Goal: Information Seeking & Learning: Learn about a topic

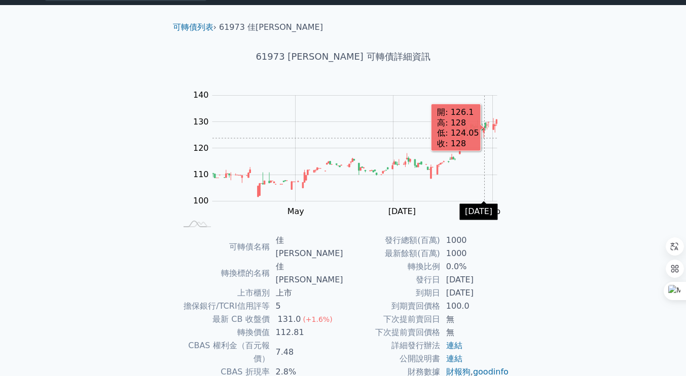
scroll to position [93, 0]
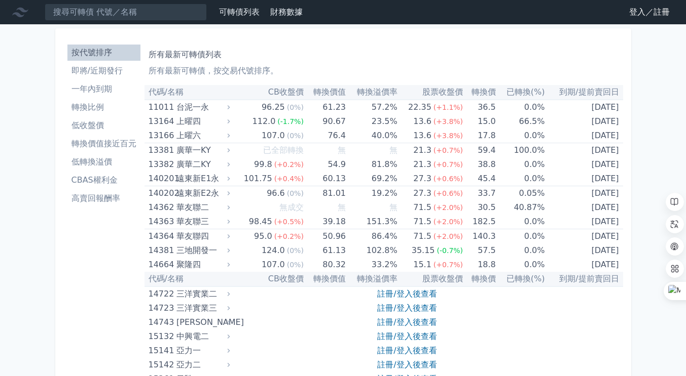
click at [84, 102] on li "轉換比例" at bounding box center [103, 107] width 73 height 12
